Goal: Task Accomplishment & Management: Use online tool/utility

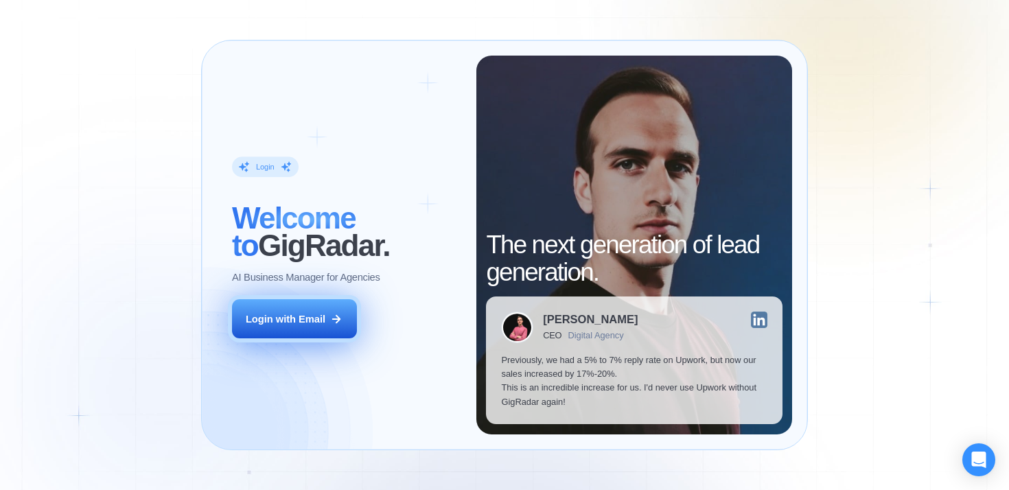
click at [325, 321] on button "Login with Email" at bounding box center [294, 318] width 125 height 39
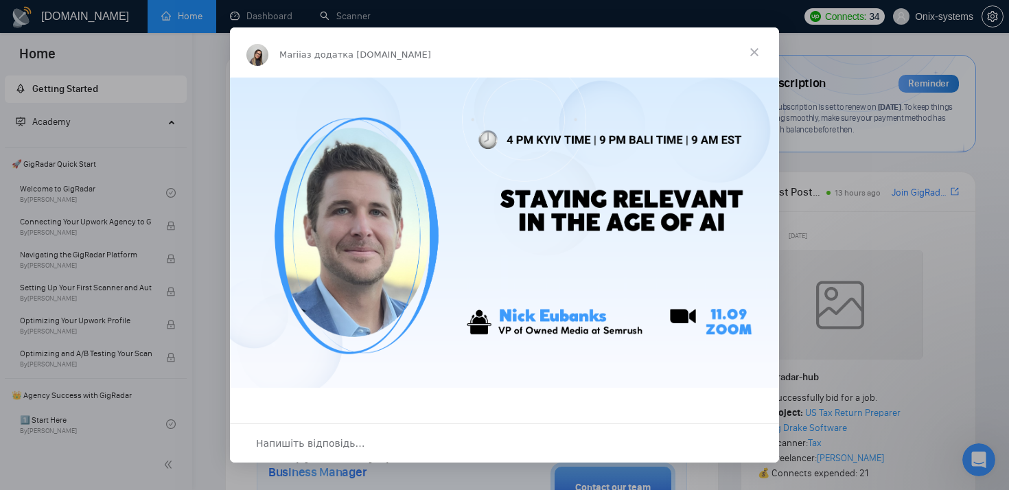
click at [757, 49] on span "Закрити" at bounding box center [753, 51] width 49 height 49
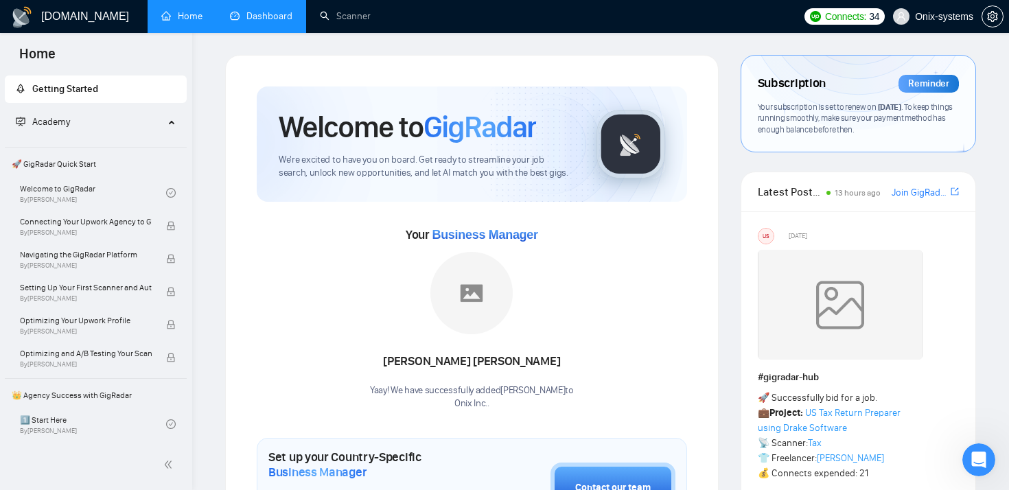
click at [266, 22] on link "Dashboard" at bounding box center [261, 16] width 62 height 12
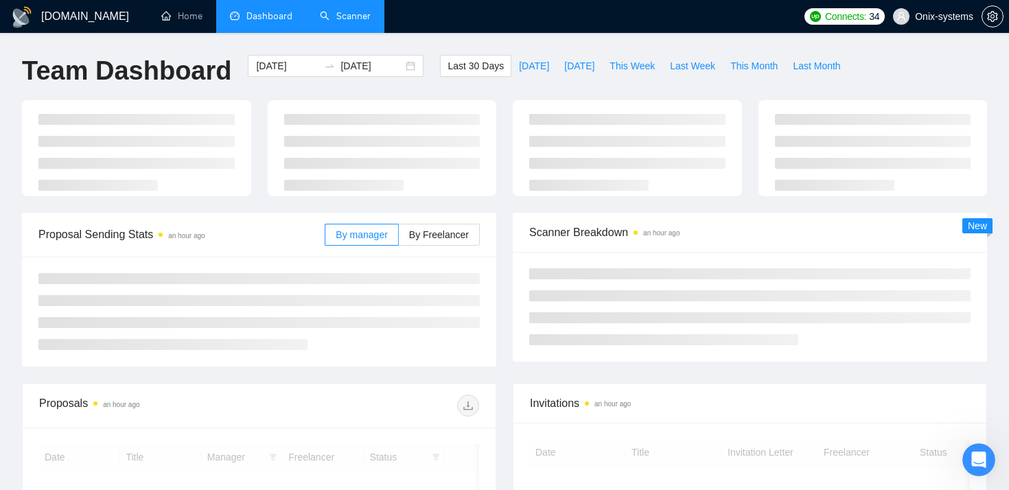
click at [351, 10] on link "Scanner" at bounding box center [345, 16] width 51 height 12
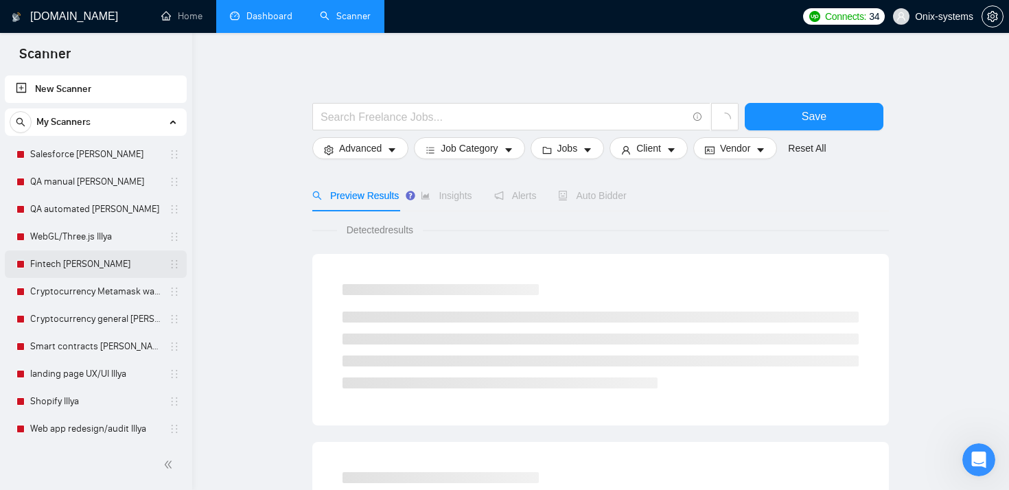
scroll to position [305, 0]
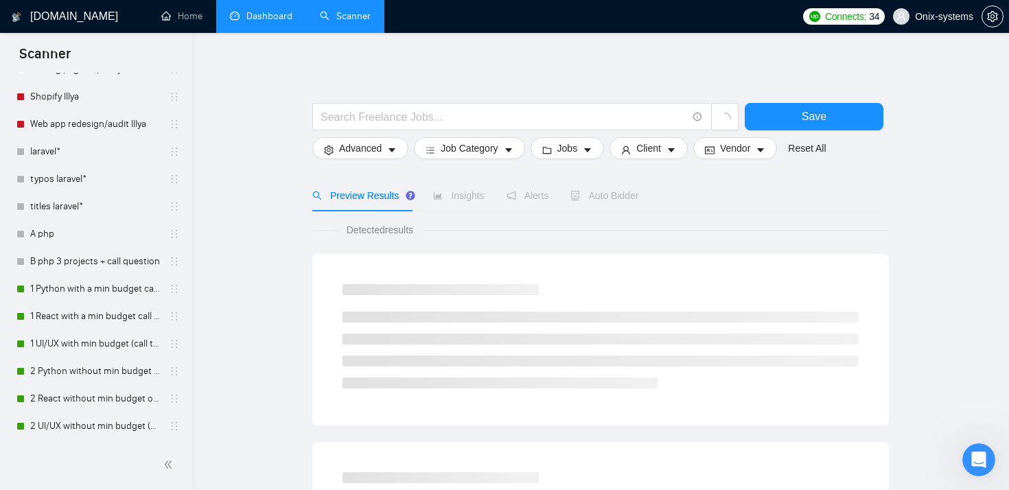
click at [250, 10] on link "Dashboard" at bounding box center [261, 16] width 62 height 12
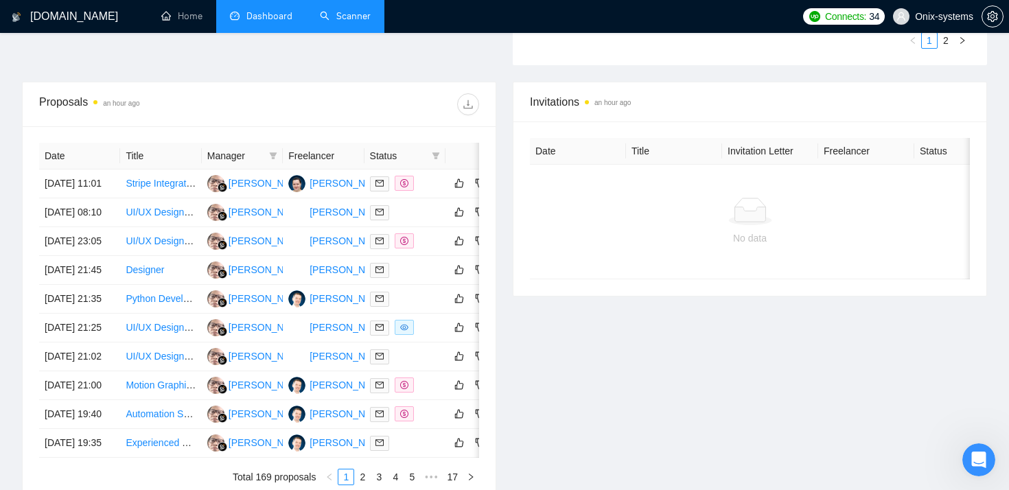
scroll to position [495, 0]
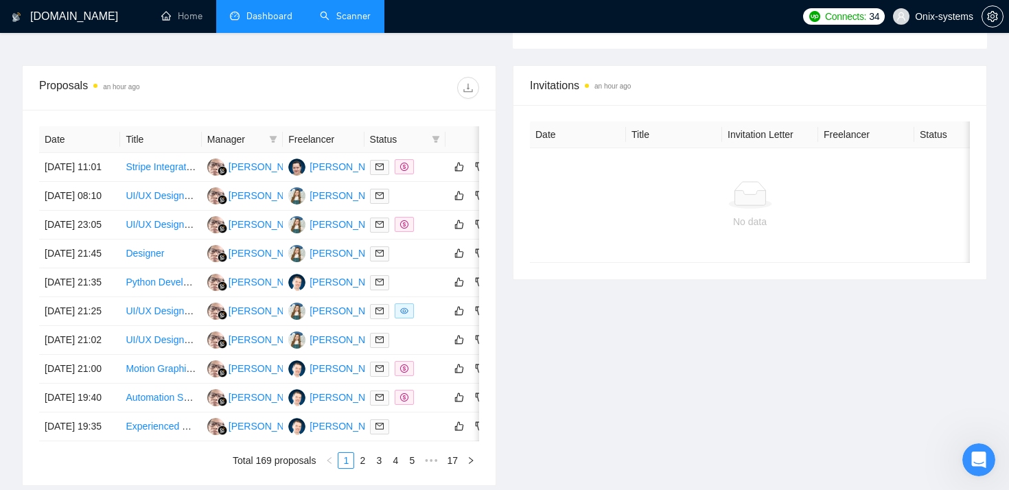
click at [353, 19] on link "Scanner" at bounding box center [345, 16] width 51 height 12
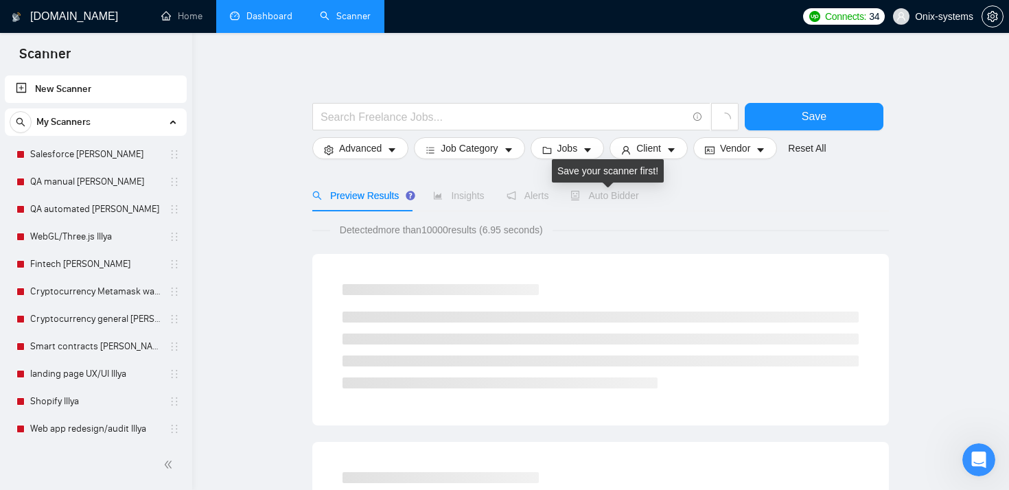
click at [598, 191] on span "Auto Bidder" at bounding box center [604, 195] width 68 height 11
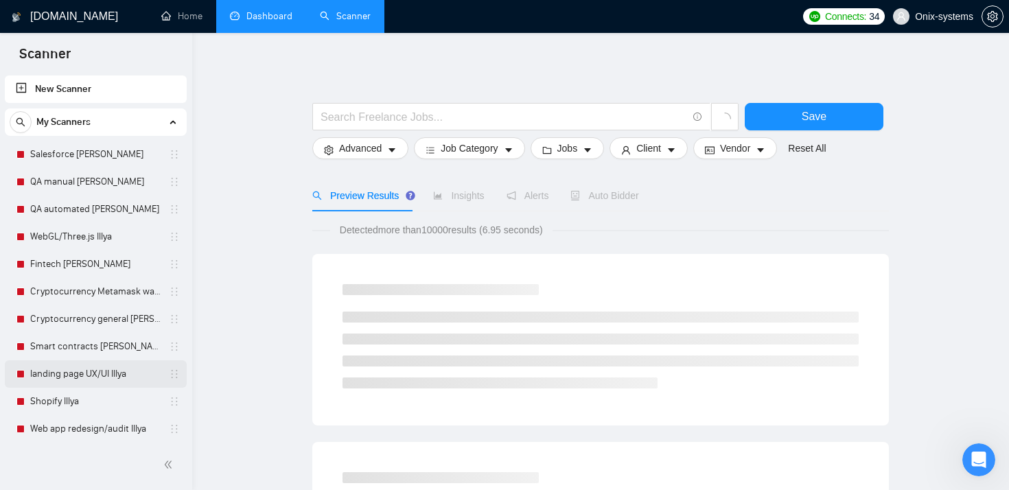
scroll to position [305, 0]
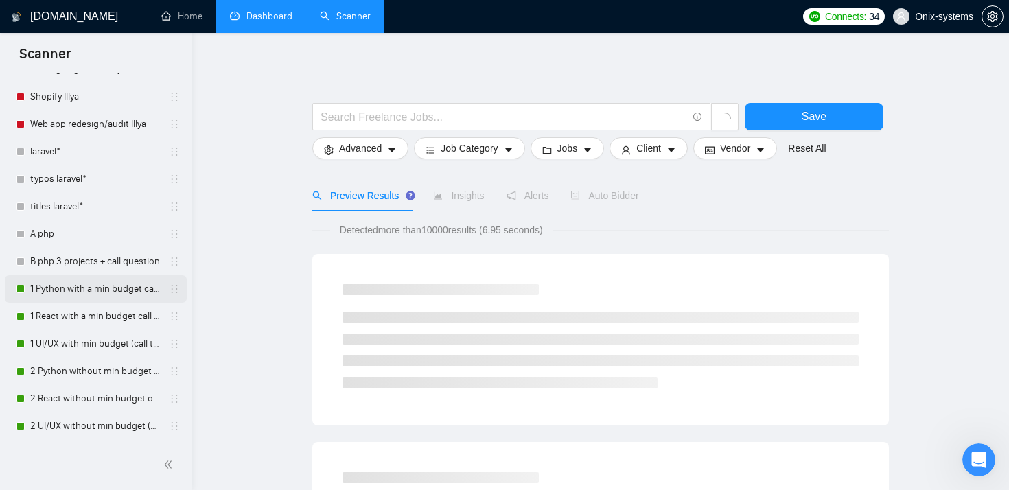
click at [104, 293] on link "1 Python with a min budget call to act" at bounding box center [95, 288] width 130 height 27
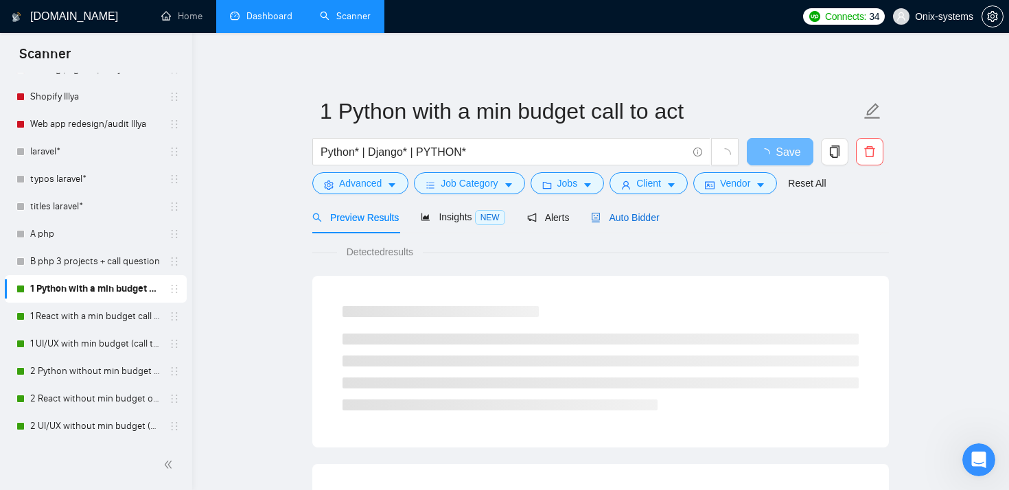
click at [636, 213] on span "Auto Bidder" at bounding box center [625, 217] width 68 height 11
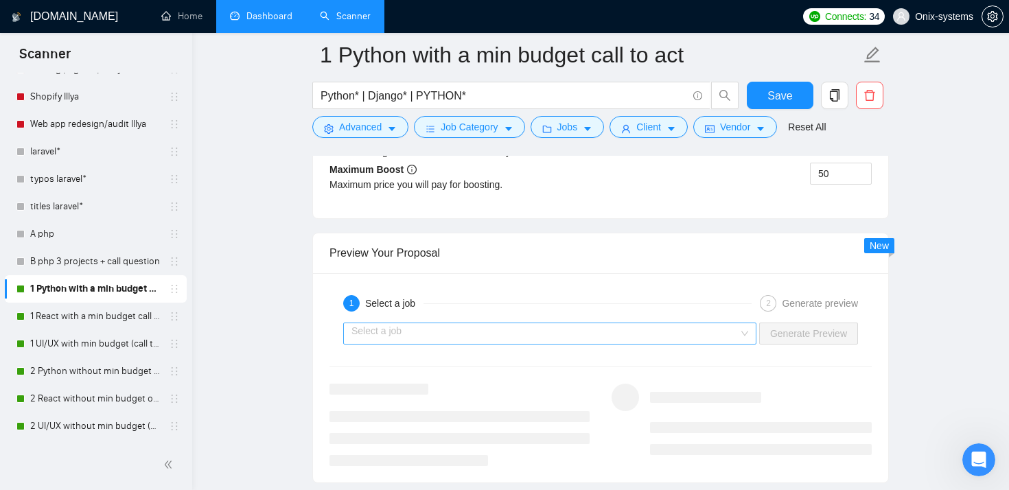
scroll to position [2674, 0]
